Goal: Task Accomplishment & Management: Complete application form

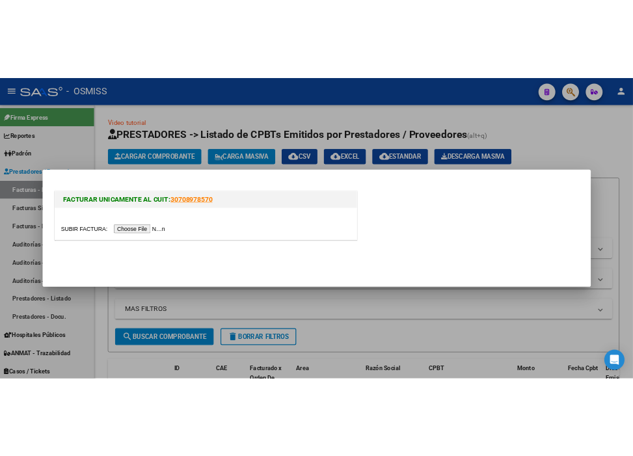
scroll to position [86, 0]
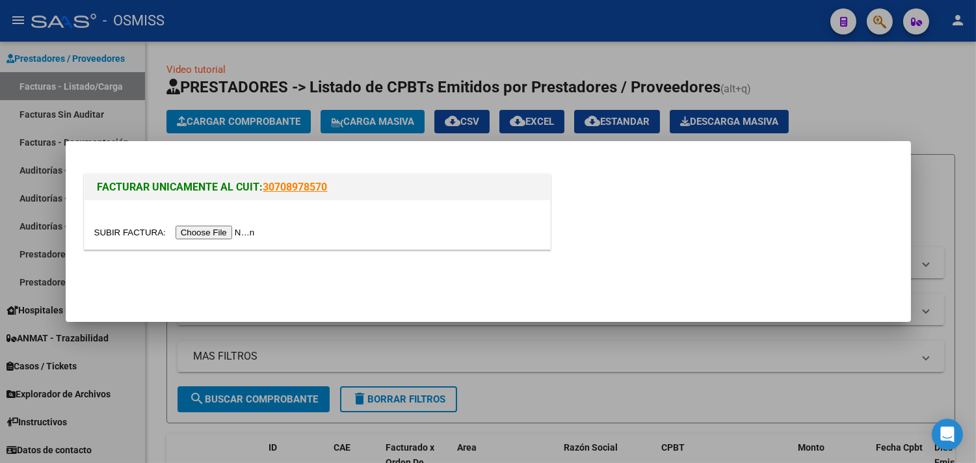
click at [616, 61] on div at bounding box center [488, 231] width 976 height 463
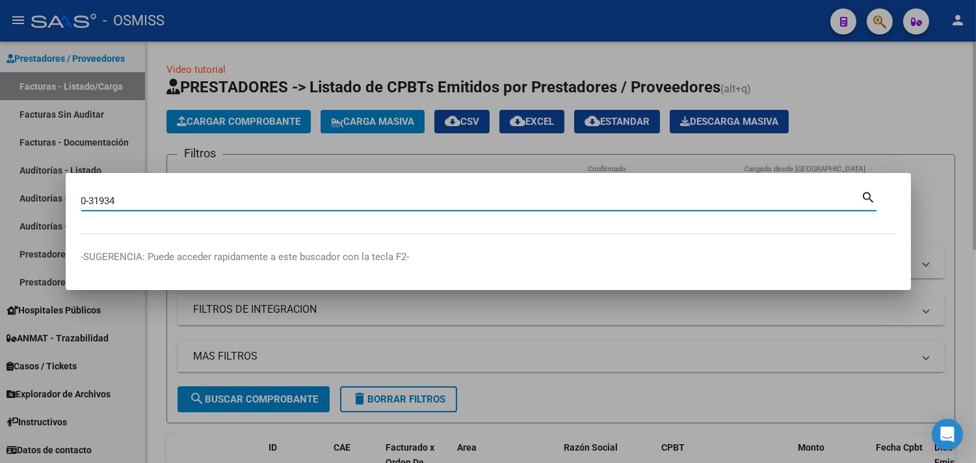
type input "0-31934"
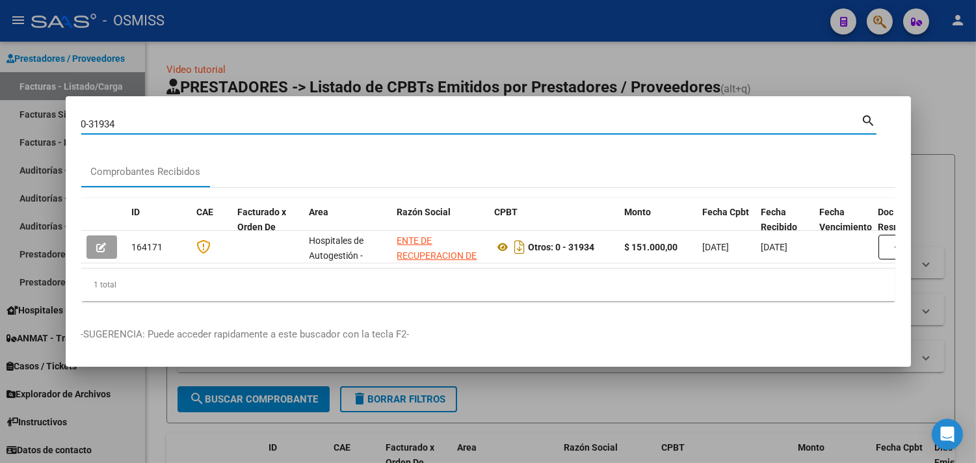
click at [927, 125] on div at bounding box center [488, 231] width 976 height 463
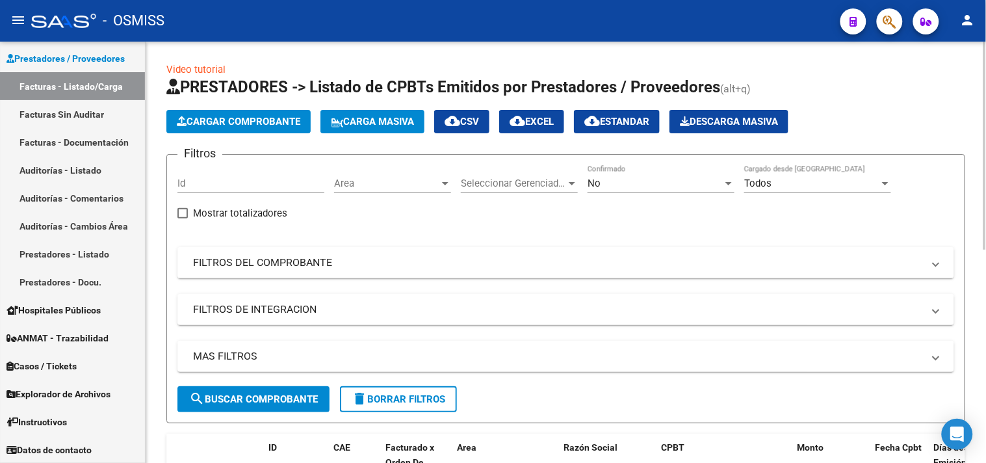
click at [248, 120] on span "Cargar Comprobante" at bounding box center [239, 122] width 124 height 12
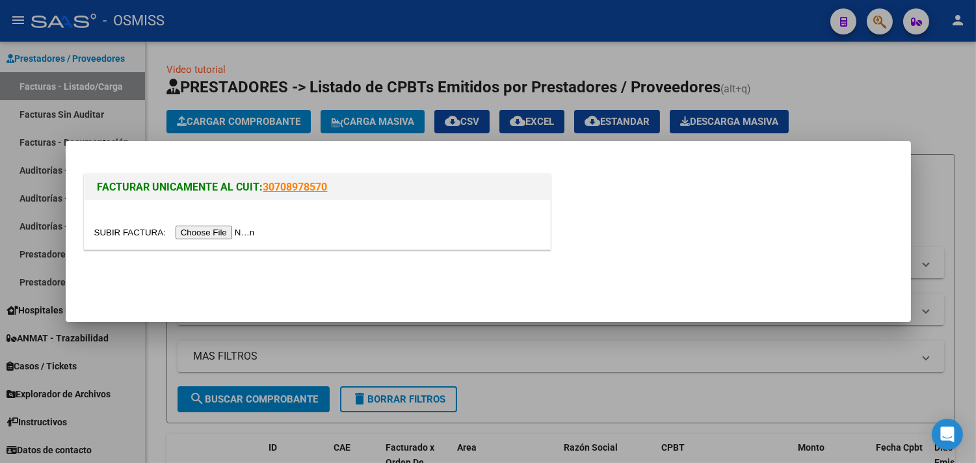
click at [248, 231] on input "file" at bounding box center [176, 233] width 165 height 14
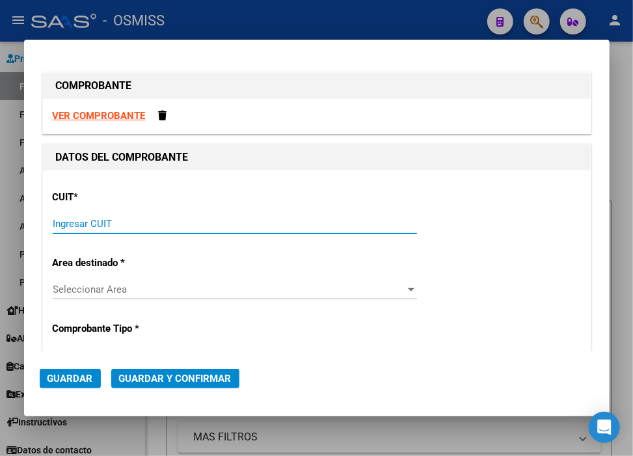
click at [164, 226] on input "Ingresar CUIT" at bounding box center [235, 224] width 364 height 12
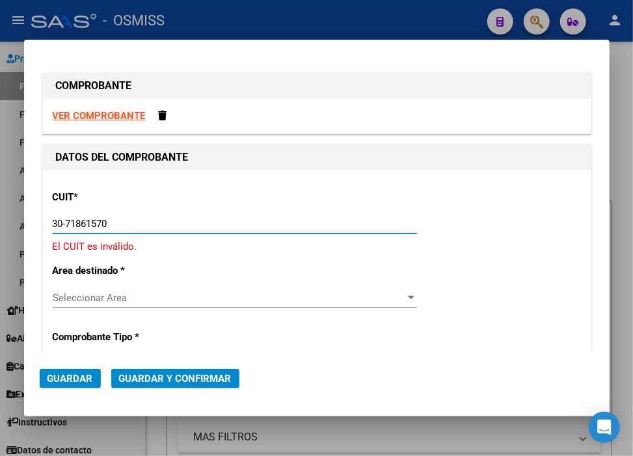
type input "30-71861570-0"
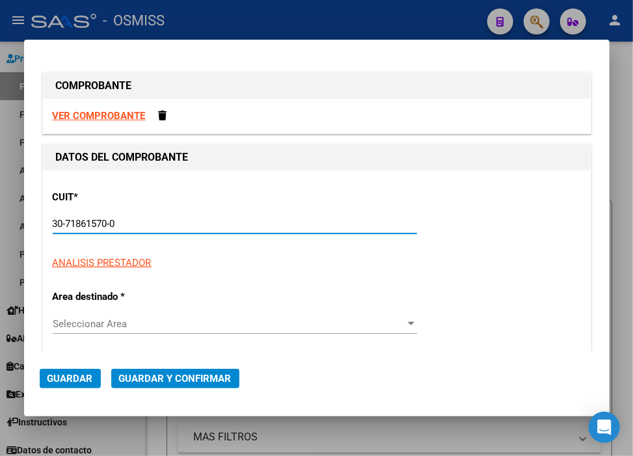
type input "0"
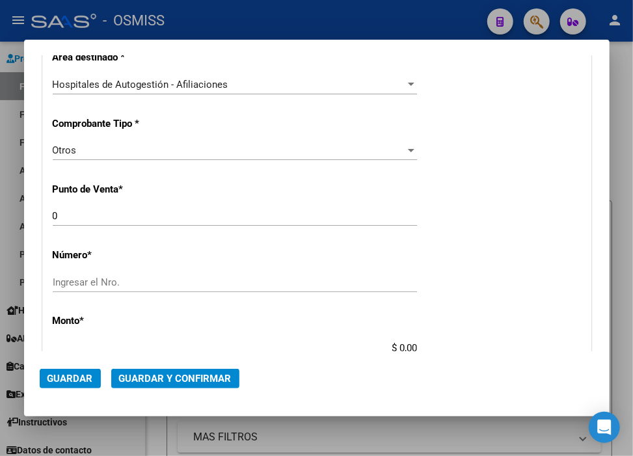
scroll to position [289, 0]
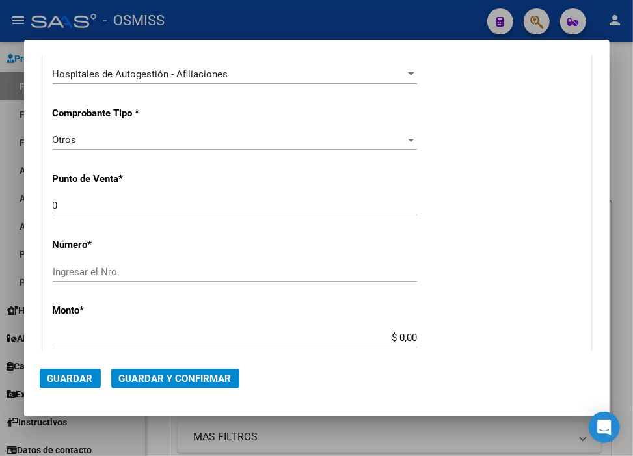
type input "30-71861570-0"
click at [99, 270] on input "Ingresar el Nro." at bounding box center [235, 272] width 364 height 12
paste input "31938"
type input "31938"
click at [391, 341] on input "$ 0,00" at bounding box center [235, 338] width 364 height 12
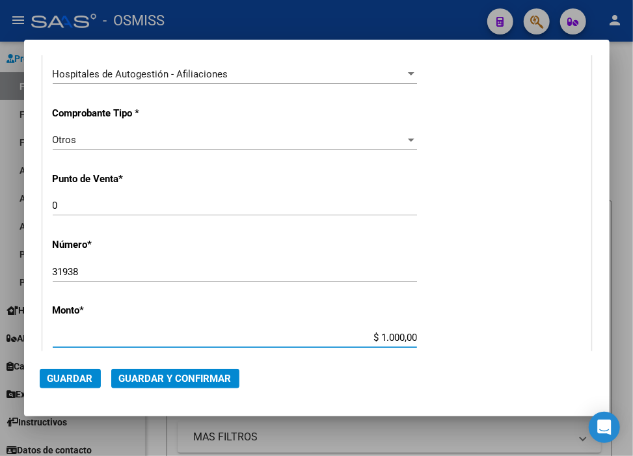
type input "$ 10.000,00"
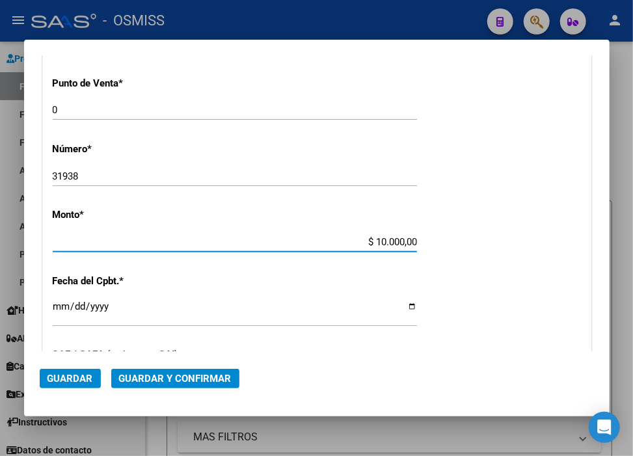
scroll to position [433, 0]
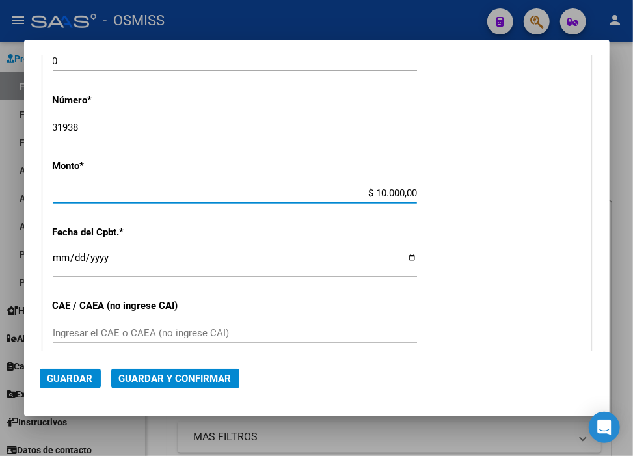
click at [62, 257] on input "Ingresar la fecha" at bounding box center [235, 262] width 364 height 21
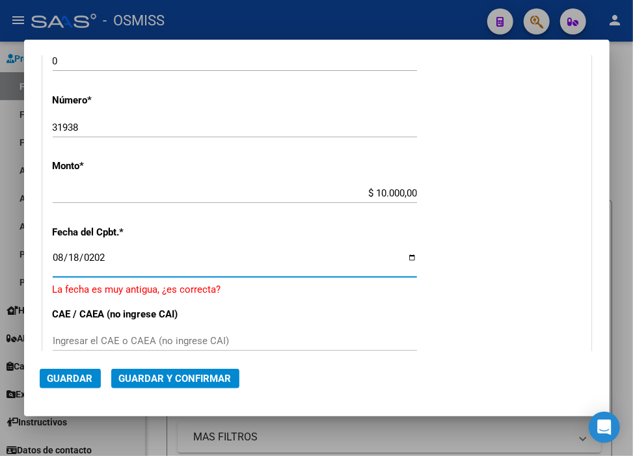
type input "[DATE]"
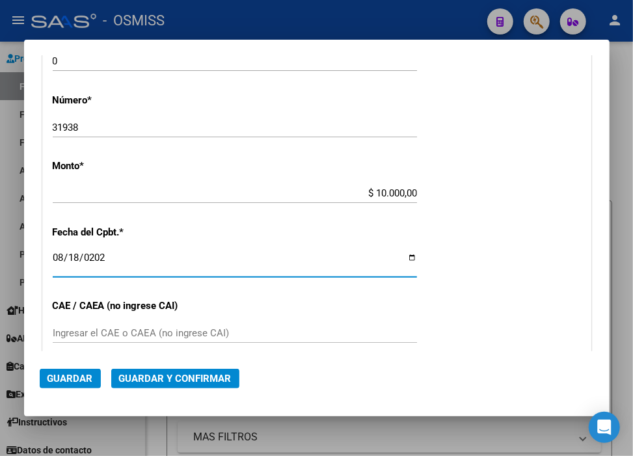
click at [180, 377] on span "Guardar y Confirmar" at bounding box center [175, 379] width 112 height 12
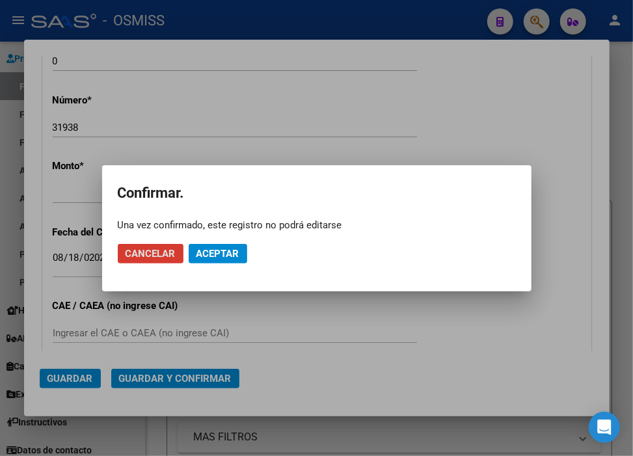
click at [223, 250] on span "Aceptar" at bounding box center [217, 254] width 43 height 12
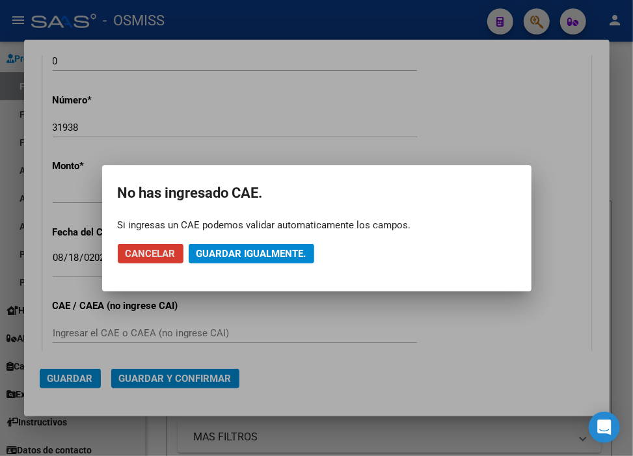
click at [223, 250] on span "Guardar igualmente." at bounding box center [251, 254] width 110 height 12
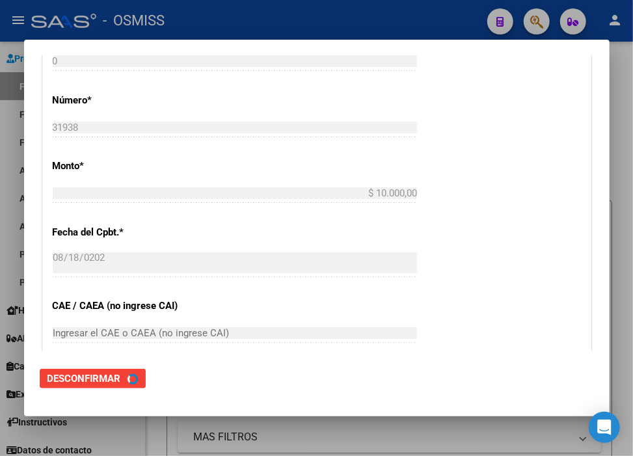
scroll to position [0, 0]
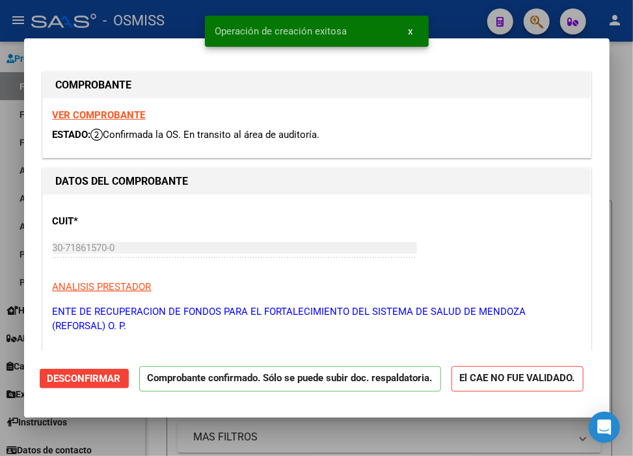
type input "[DATE]"
click at [437, 16] on div "Operación de creación exitosa x" at bounding box center [316, 31] width 255 height 62
click at [451, 14] on div at bounding box center [316, 228] width 633 height 456
type input "$ 0,00"
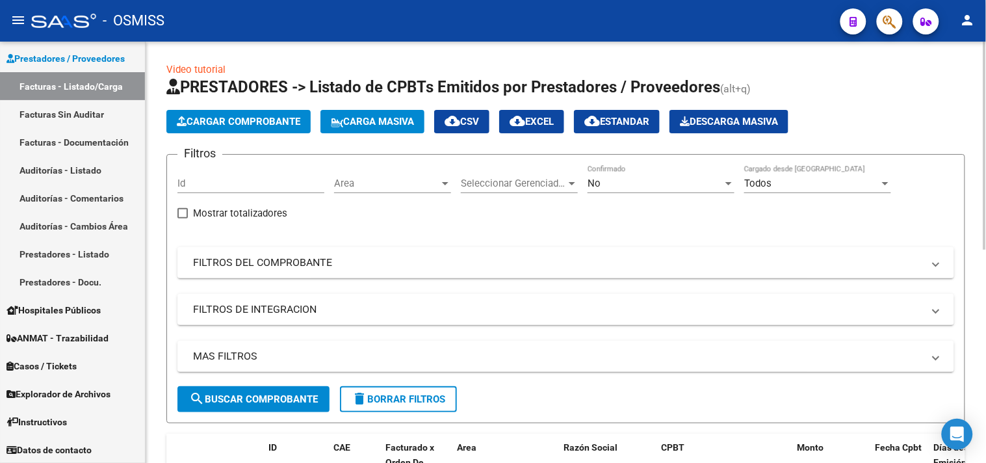
click at [278, 119] on span "Cargar Comprobante" at bounding box center [239, 122] width 124 height 12
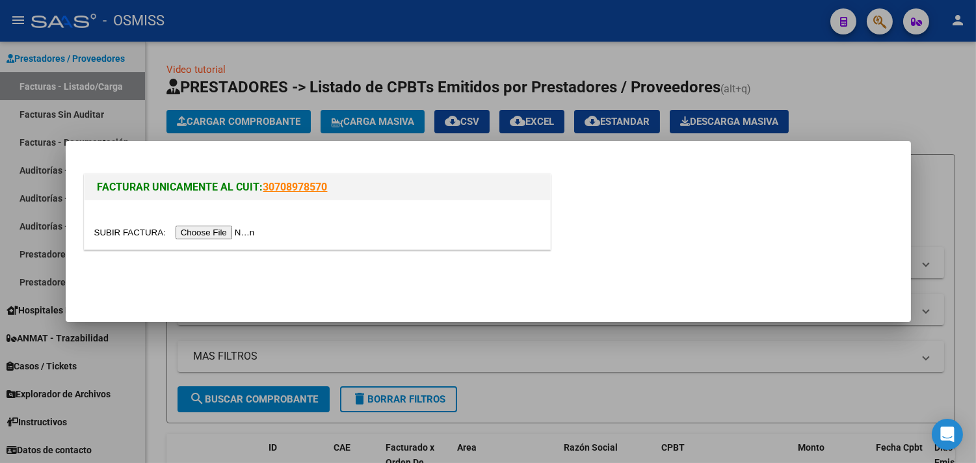
click at [207, 237] on input "file" at bounding box center [176, 233] width 165 height 14
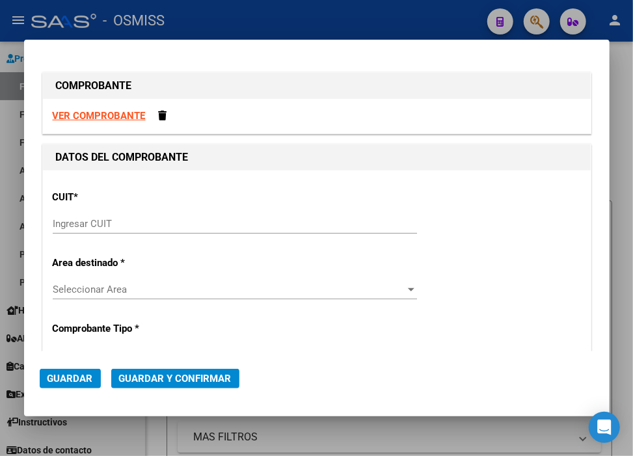
click at [137, 218] on input "Ingresar CUIT" at bounding box center [235, 224] width 364 height 12
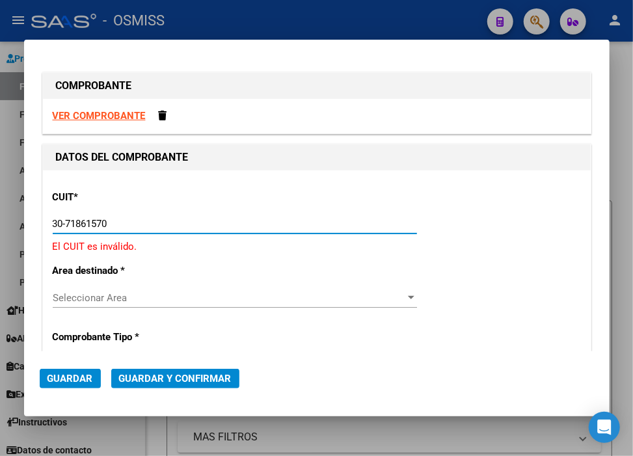
type input "30-71861570-0"
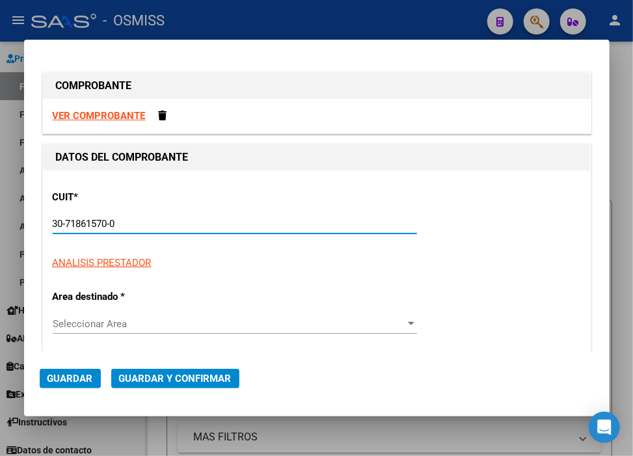
type input "0"
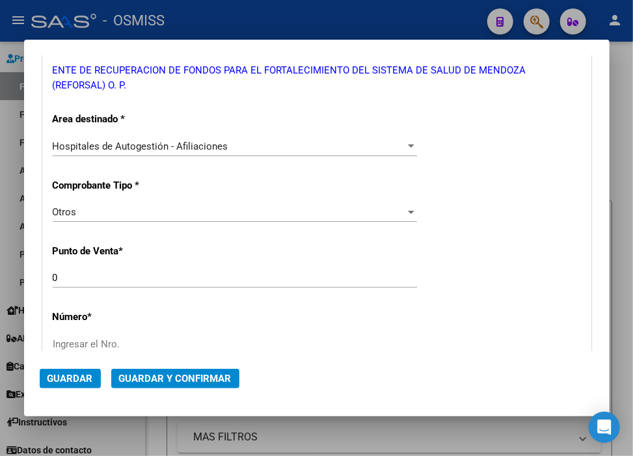
scroll to position [289, 0]
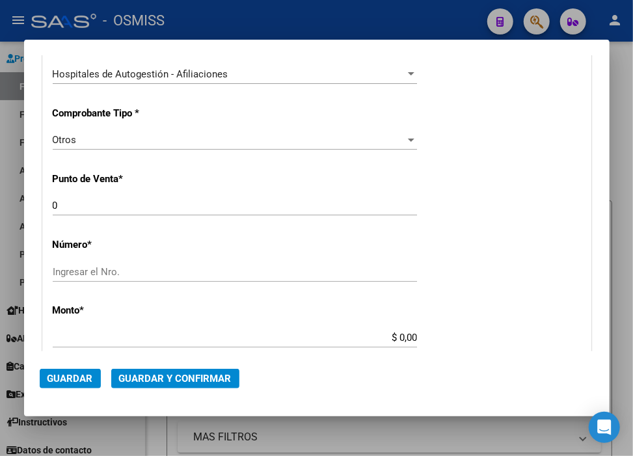
type input "30-71861570-0"
click at [146, 269] on input "Ingresar el Nro." at bounding box center [235, 272] width 364 height 12
paste input "31943"
type input "31943"
click at [395, 341] on input "$ 0,00" at bounding box center [235, 338] width 364 height 12
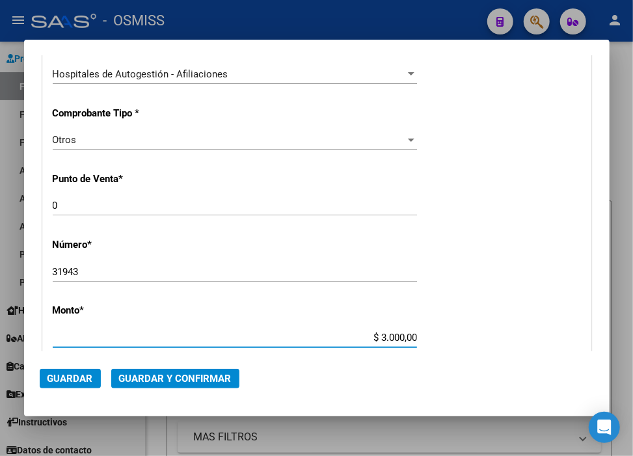
type input "$ 30.000,00"
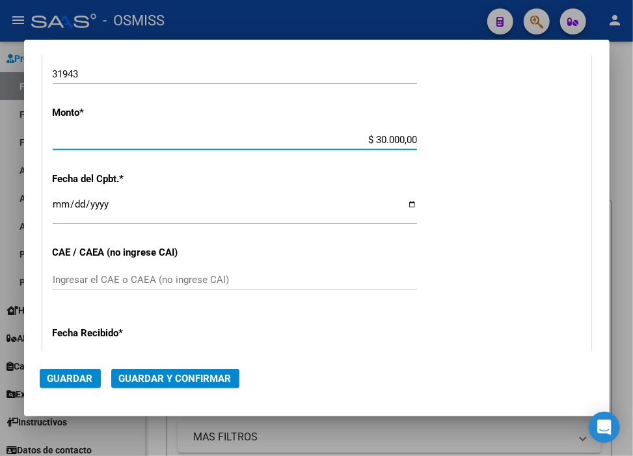
scroll to position [505, 0]
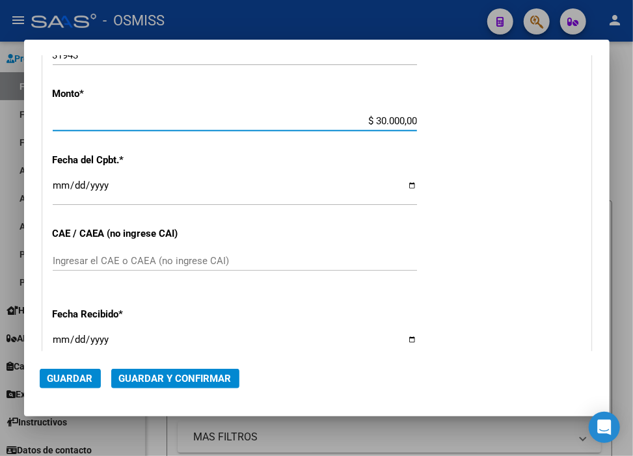
click at [66, 190] on input "Ingresar la fecha" at bounding box center [235, 190] width 364 height 21
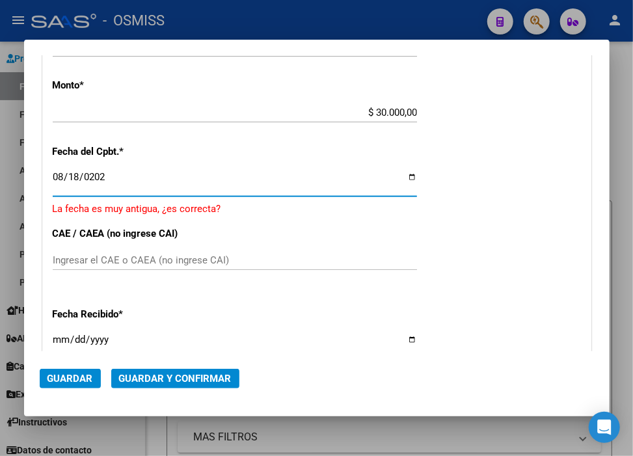
type input "[DATE]"
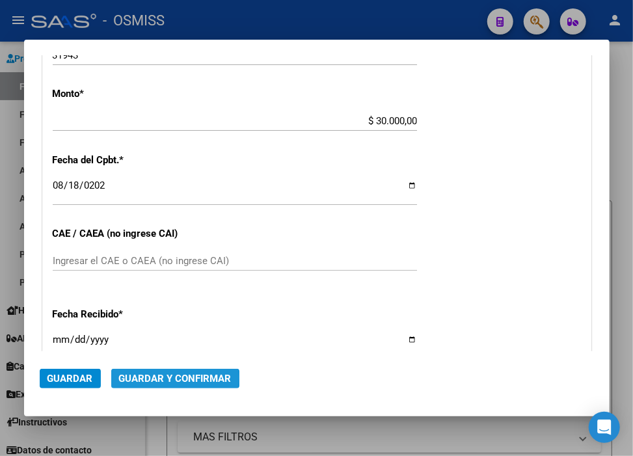
click at [144, 378] on span "Guardar y Confirmar" at bounding box center [175, 379] width 112 height 12
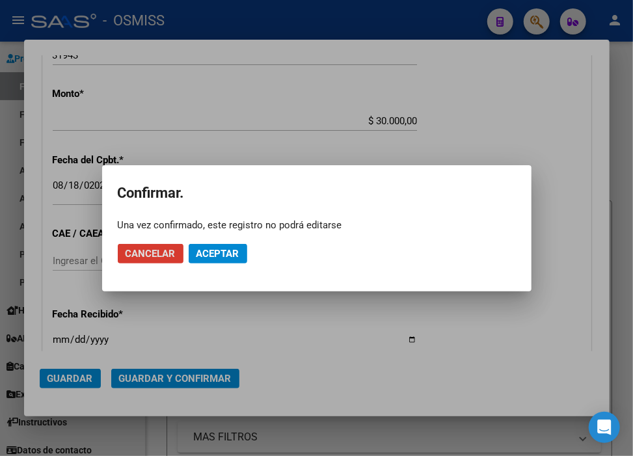
click at [231, 257] on span "Aceptar" at bounding box center [217, 254] width 43 height 12
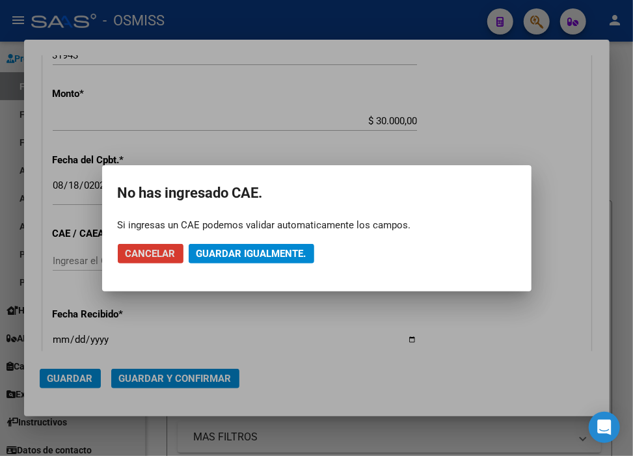
click at [231, 257] on span "Guardar igualmente." at bounding box center [251, 254] width 110 height 12
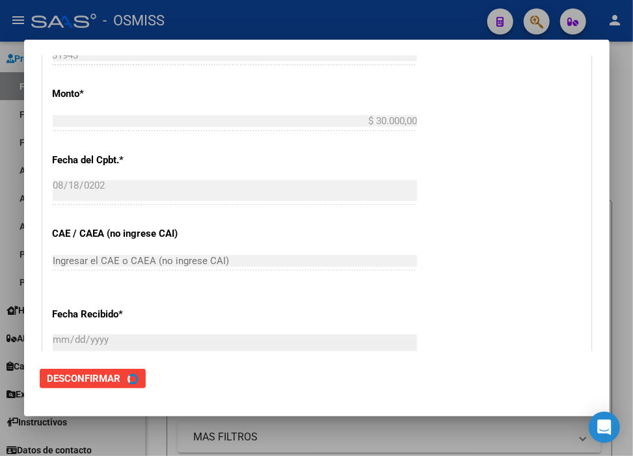
scroll to position [0, 0]
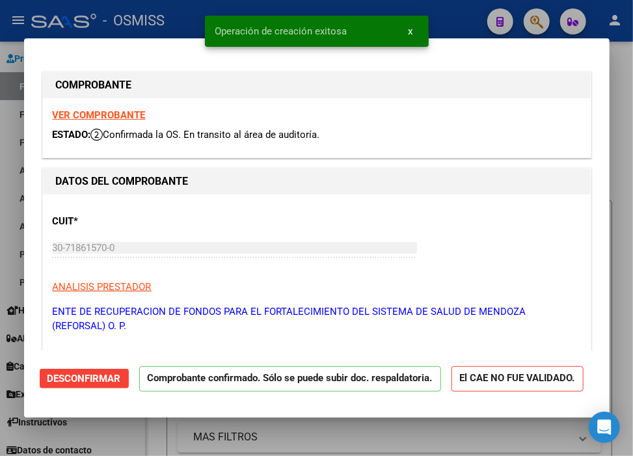
type input "[DATE]"
click at [447, 13] on div at bounding box center [316, 228] width 633 height 456
type input "$ 0,00"
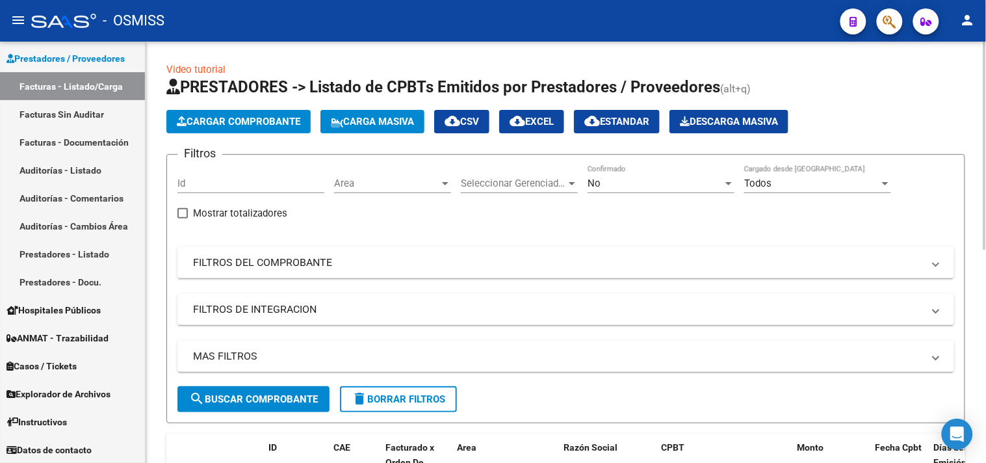
click at [252, 120] on span "Cargar Comprobante" at bounding box center [239, 122] width 124 height 12
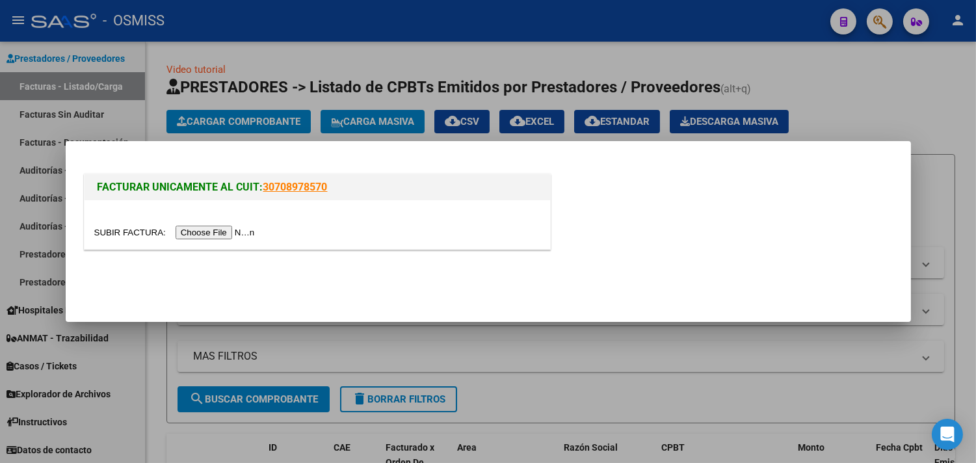
click at [239, 235] on input "file" at bounding box center [176, 233] width 165 height 14
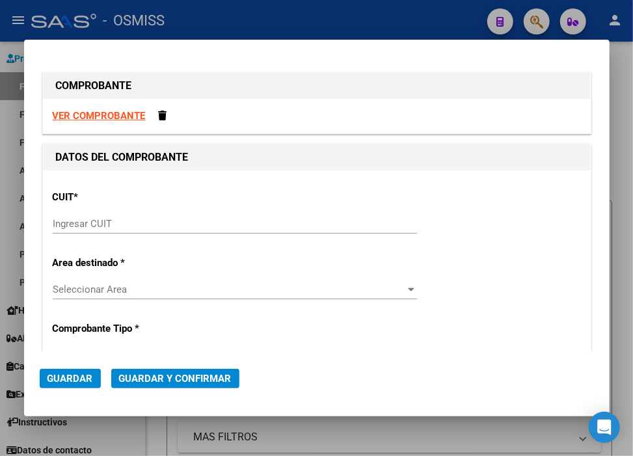
click at [109, 224] on input "Ingresar CUIT" at bounding box center [235, 224] width 364 height 12
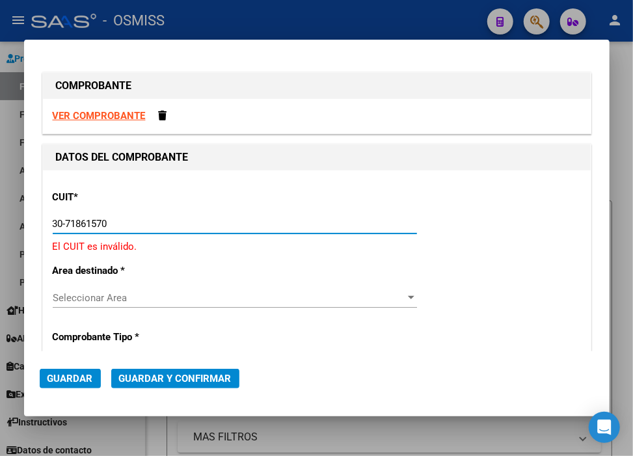
type input "30-71861570-0"
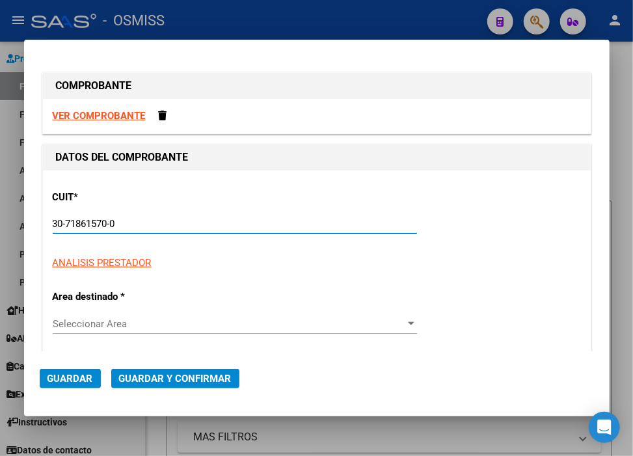
type input "0"
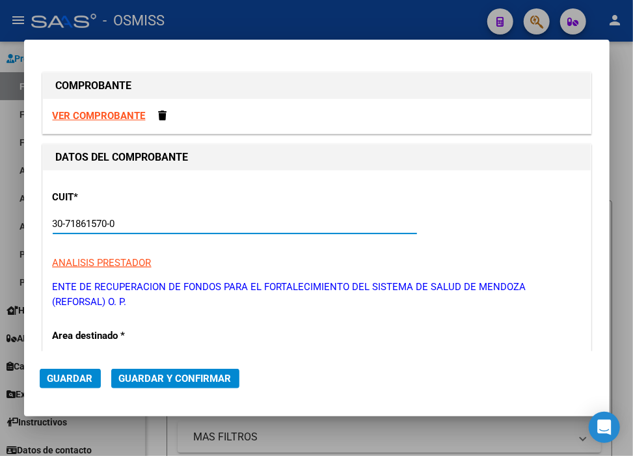
scroll to position [433, 0]
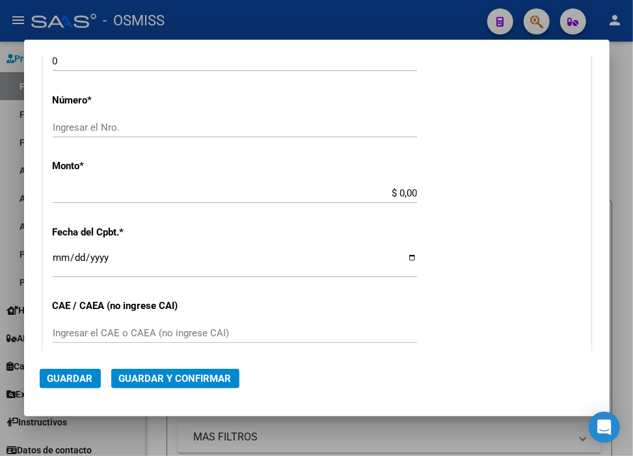
type input "30-71861570-0"
click at [183, 132] on input "Ingresar el Nro." at bounding box center [235, 128] width 364 height 12
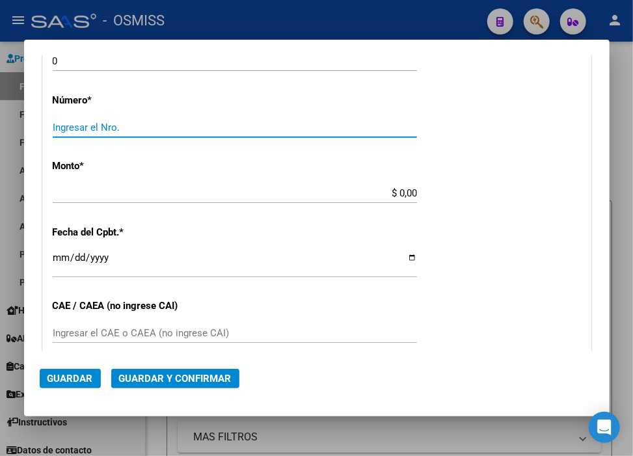
paste input "31976"
type input "31976"
click at [388, 192] on input "$ 0,00" at bounding box center [235, 193] width 364 height 12
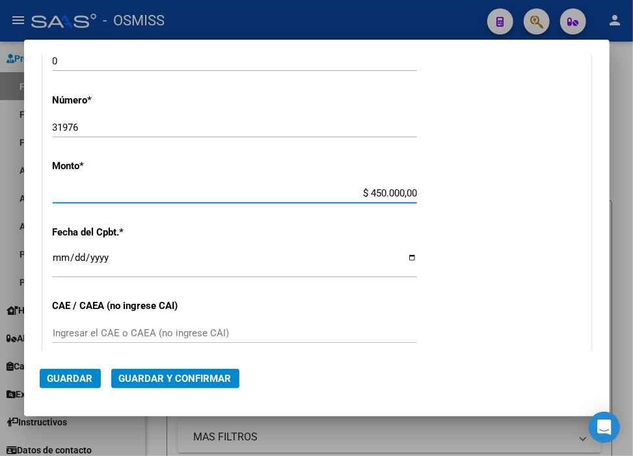
type input "$ 45.000,00"
click at [60, 254] on input "Ingresar la fecha" at bounding box center [235, 262] width 364 height 21
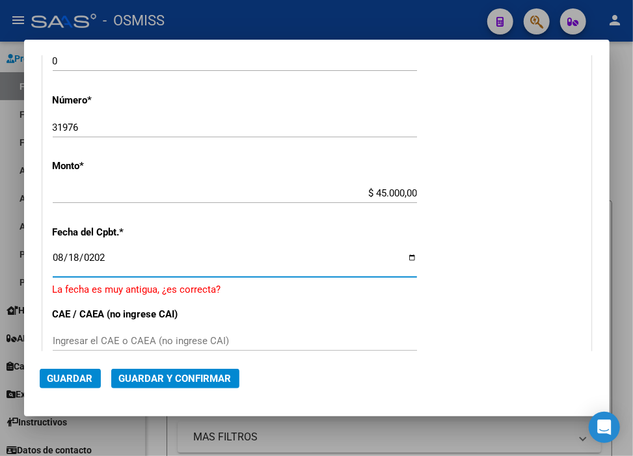
type input "[DATE]"
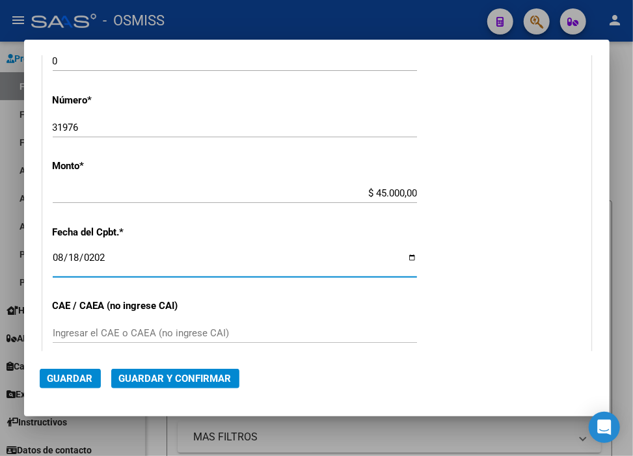
click at [180, 384] on button "Guardar y Confirmar" at bounding box center [175, 379] width 128 height 20
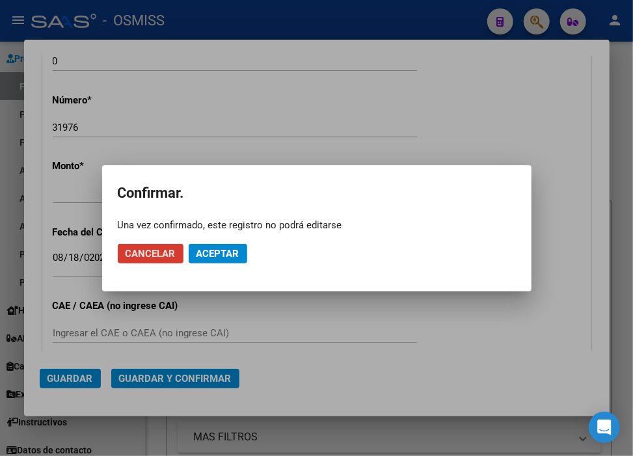
click at [219, 255] on span "Aceptar" at bounding box center [217, 254] width 43 height 12
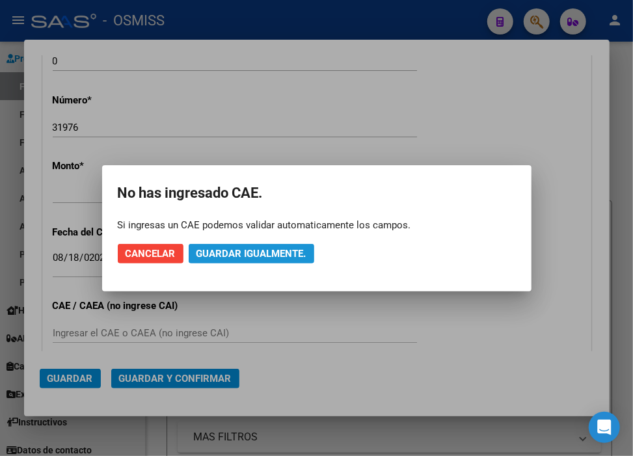
click at [219, 255] on span "Guardar igualmente." at bounding box center [251, 254] width 110 height 12
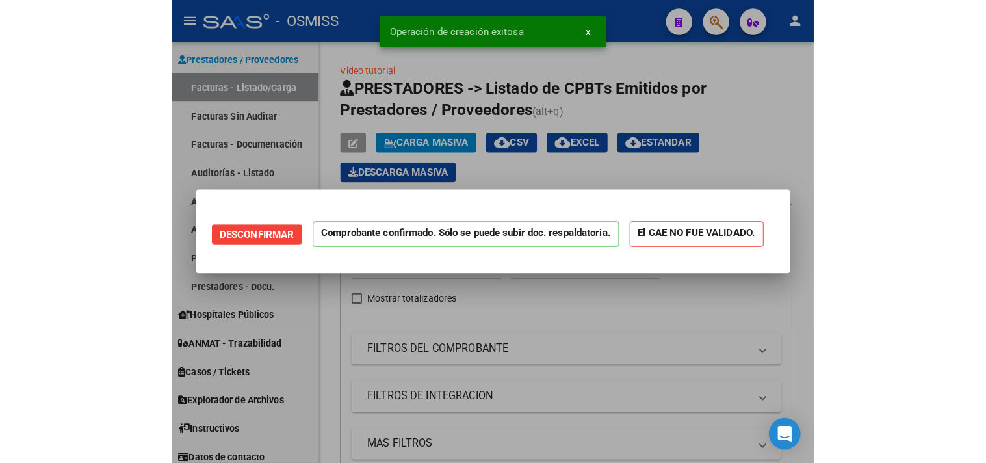
scroll to position [0, 0]
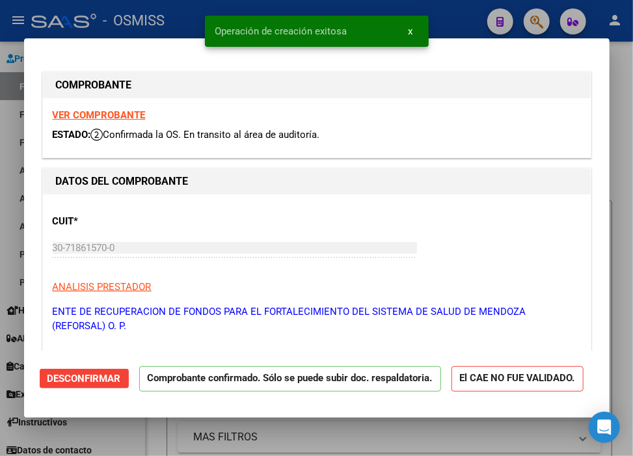
type input "[DATE]"
click at [462, 12] on div at bounding box center [316, 228] width 633 height 456
type input "$ 0,00"
